Goal: Complete application form

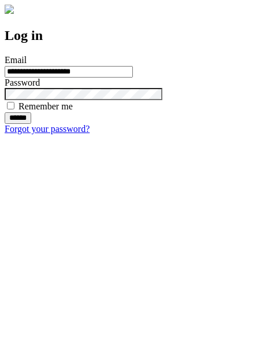
type input "**********"
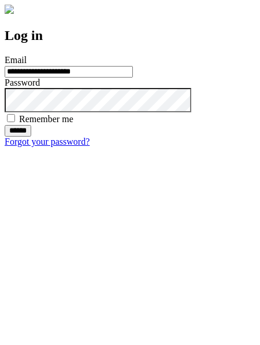
click at [31, 137] on input "******" at bounding box center [18, 131] width 27 height 12
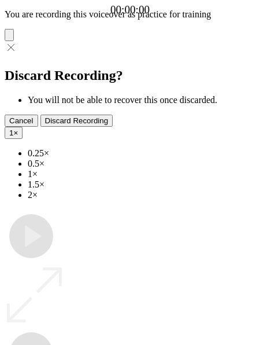
type input "**********"
